Goal: Navigation & Orientation: Understand site structure

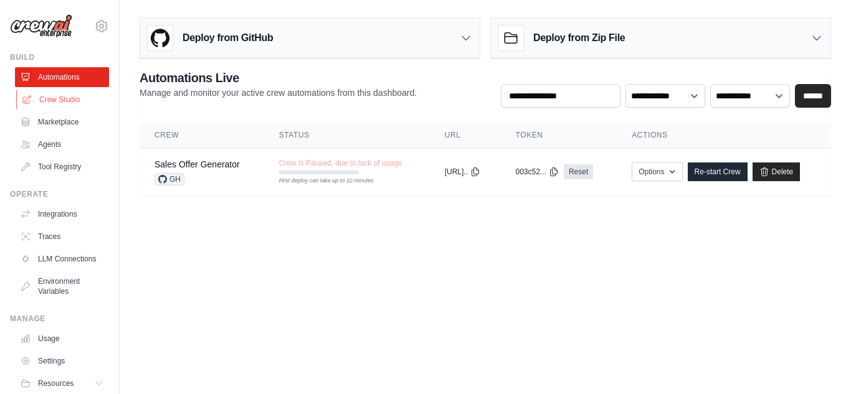
click at [51, 100] on link "Crew Studio" at bounding box center [63, 100] width 94 height 20
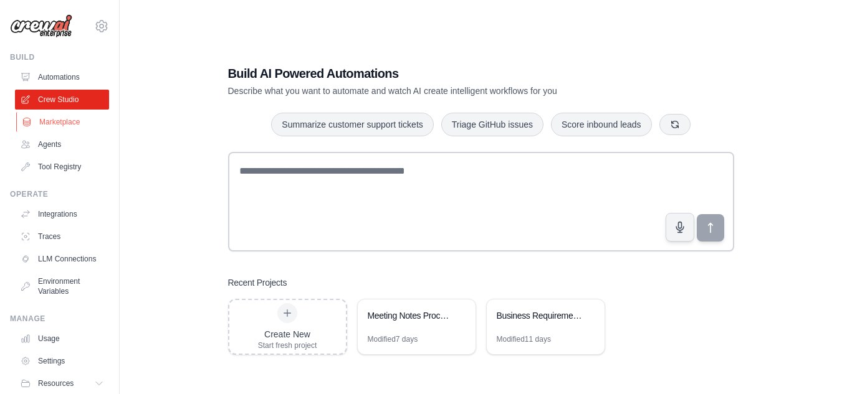
click at [54, 127] on link "Marketplace" at bounding box center [63, 122] width 94 height 20
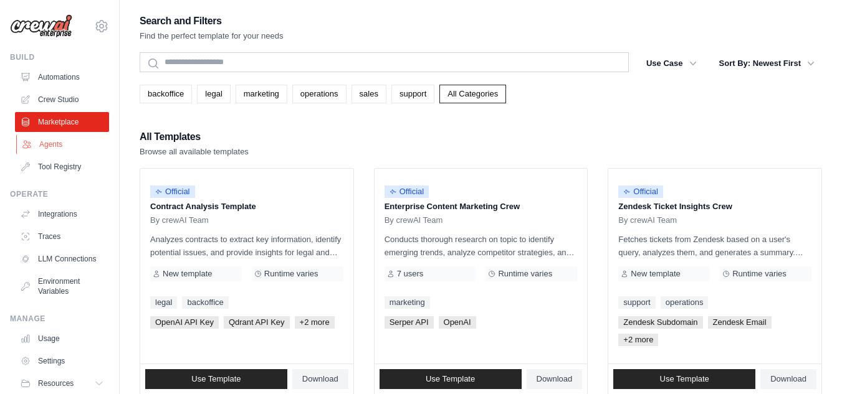
click at [54, 148] on link "Agents" at bounding box center [63, 145] width 94 height 20
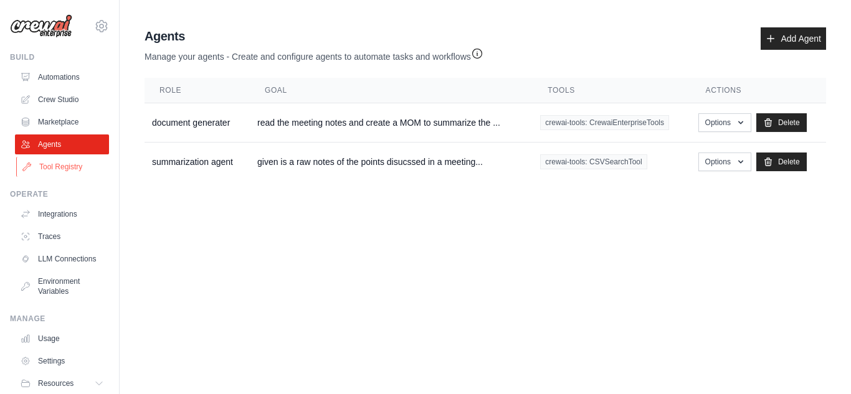
click at [50, 170] on link "Tool Registry" at bounding box center [63, 167] width 94 height 20
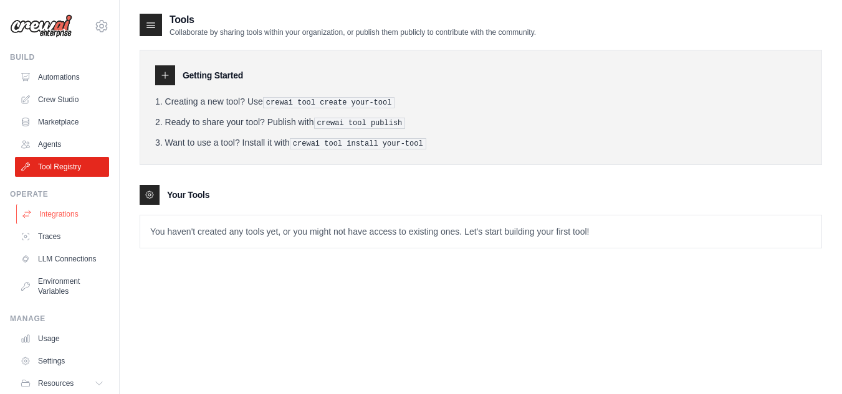
click at [64, 219] on link "Integrations" at bounding box center [63, 214] width 94 height 20
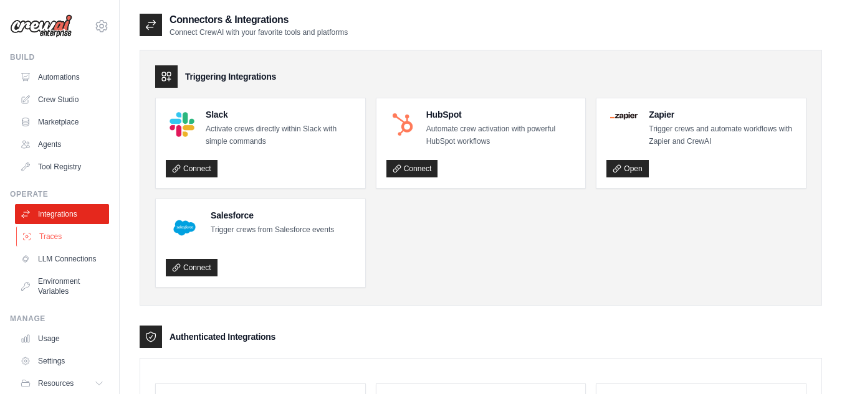
click at [62, 236] on link "Traces" at bounding box center [63, 237] width 94 height 20
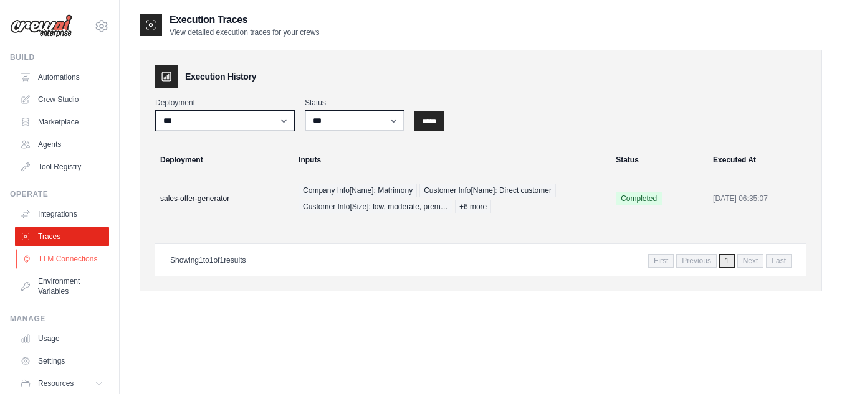
click at [62, 259] on link "LLM Connections" at bounding box center [63, 259] width 94 height 20
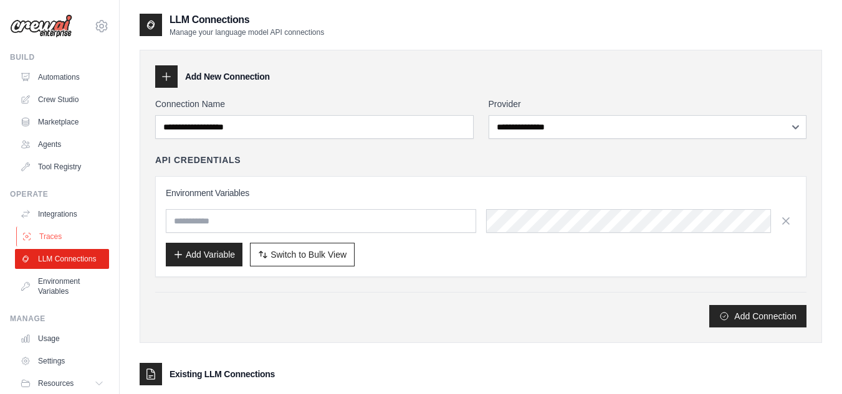
click at [68, 233] on link "Traces" at bounding box center [63, 237] width 94 height 20
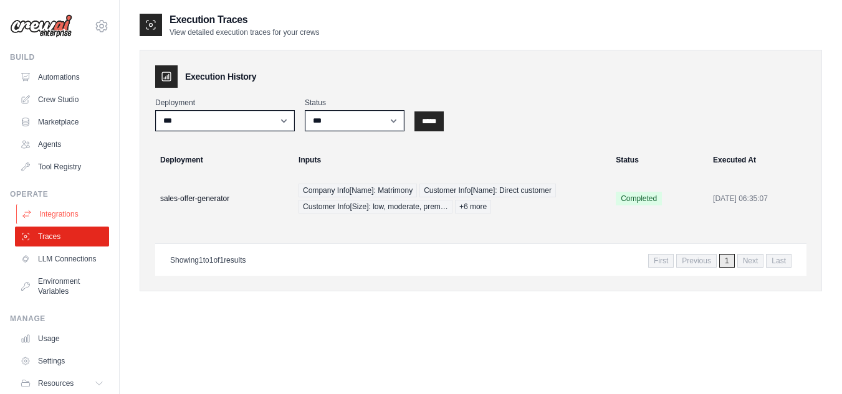
click at [64, 217] on link "Integrations" at bounding box center [63, 214] width 94 height 20
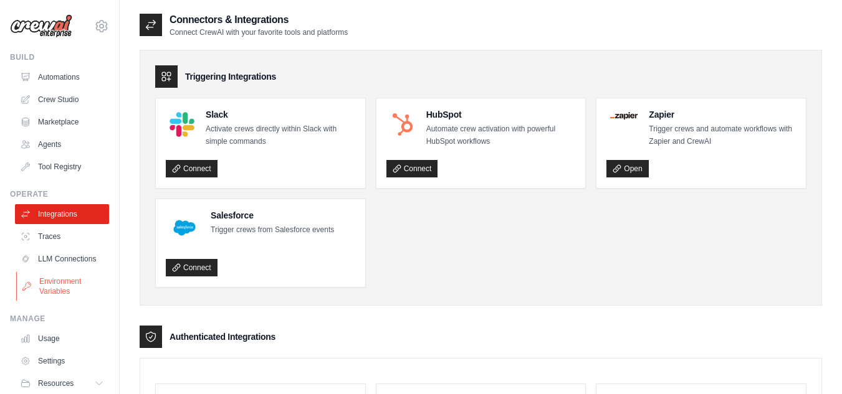
click at [71, 295] on link "Environment Variables" at bounding box center [63, 287] width 94 height 30
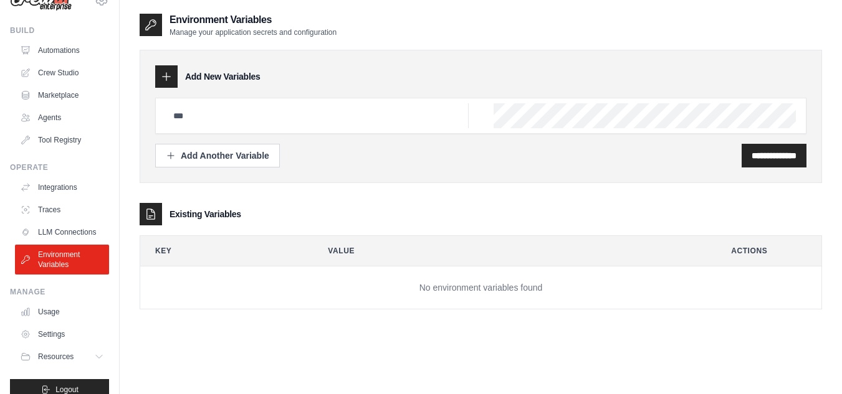
scroll to position [27, 0]
click at [73, 342] on link "Settings" at bounding box center [63, 334] width 94 height 20
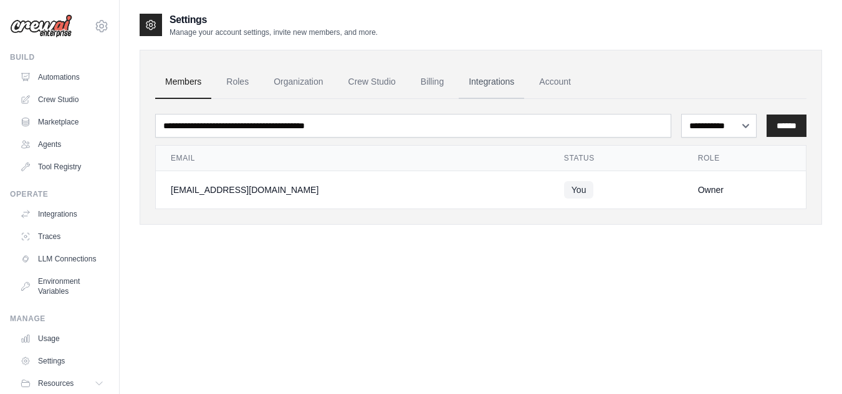
click at [496, 85] on link "Integrations" at bounding box center [491, 82] width 65 height 34
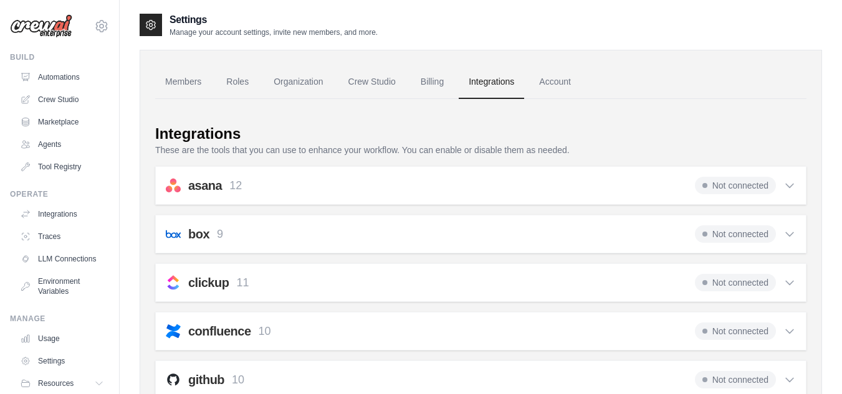
scroll to position [53, 0]
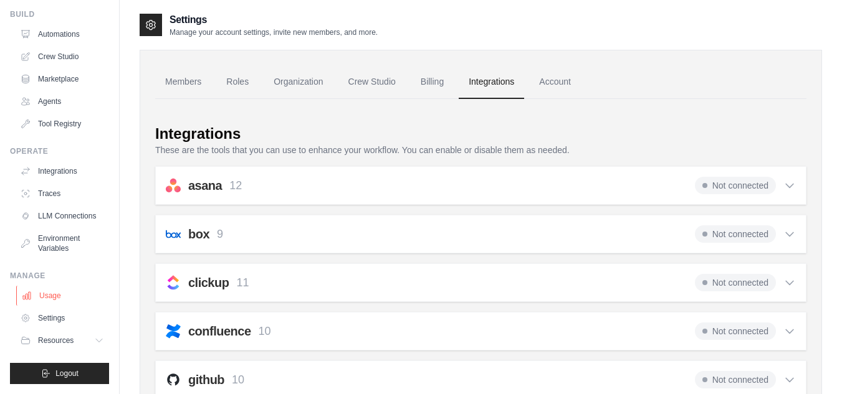
click at [56, 298] on link "Usage" at bounding box center [63, 296] width 94 height 20
